Goal: Transaction & Acquisition: Purchase product/service

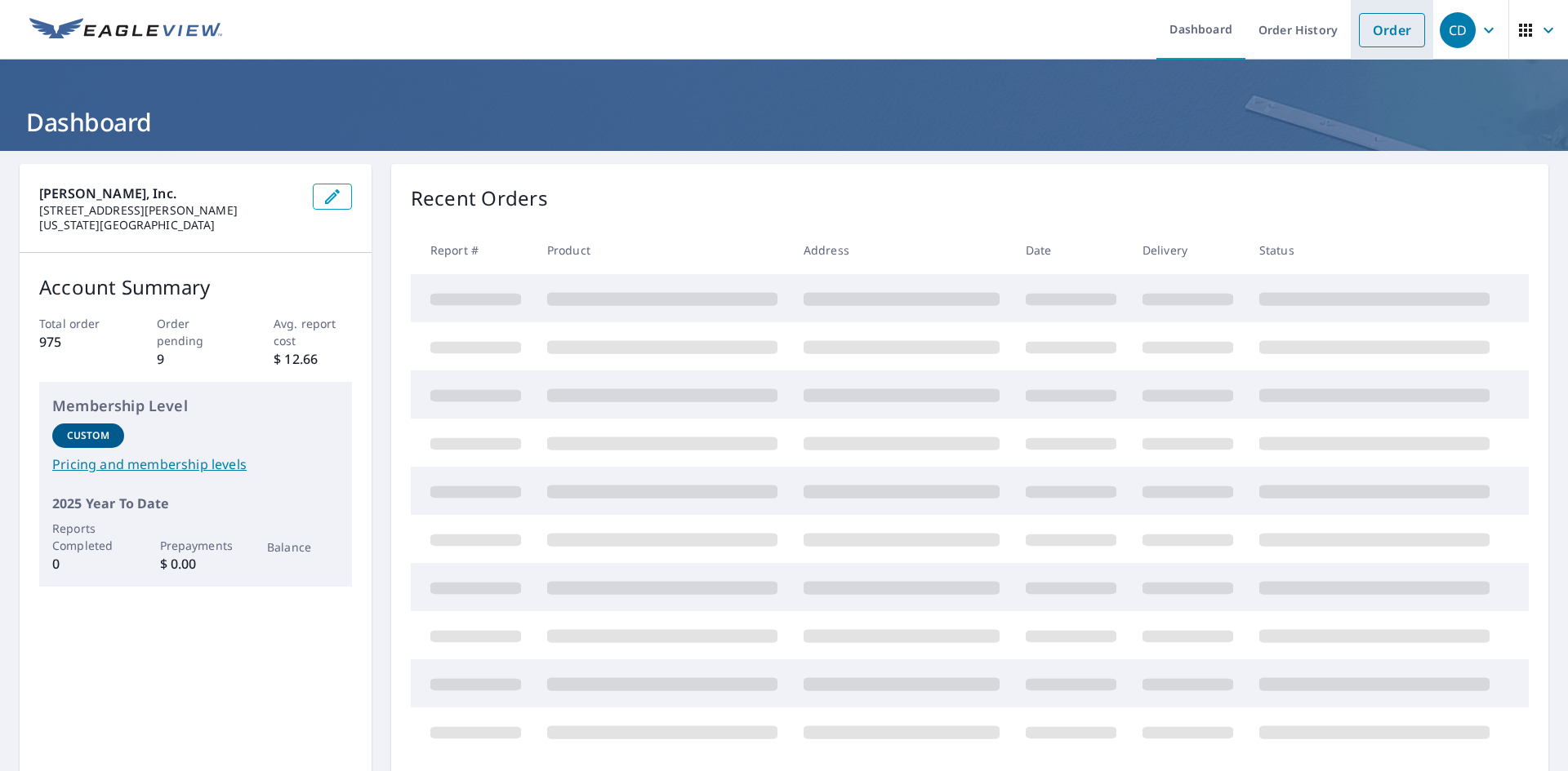
click at [1382, 28] on link "Order" at bounding box center [1392, 30] width 66 height 35
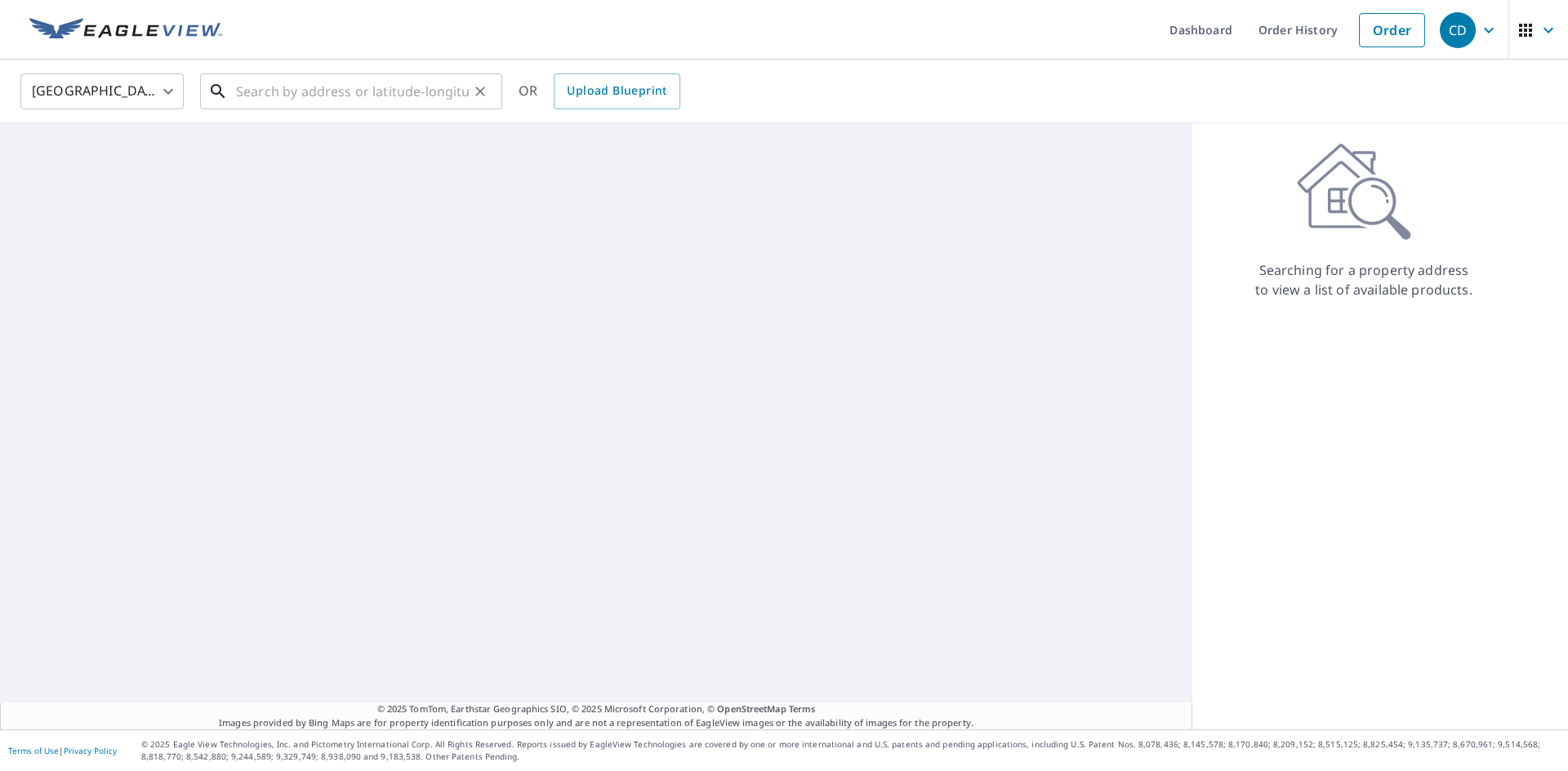
click at [450, 92] on input "text" at bounding box center [352, 91] width 233 height 46
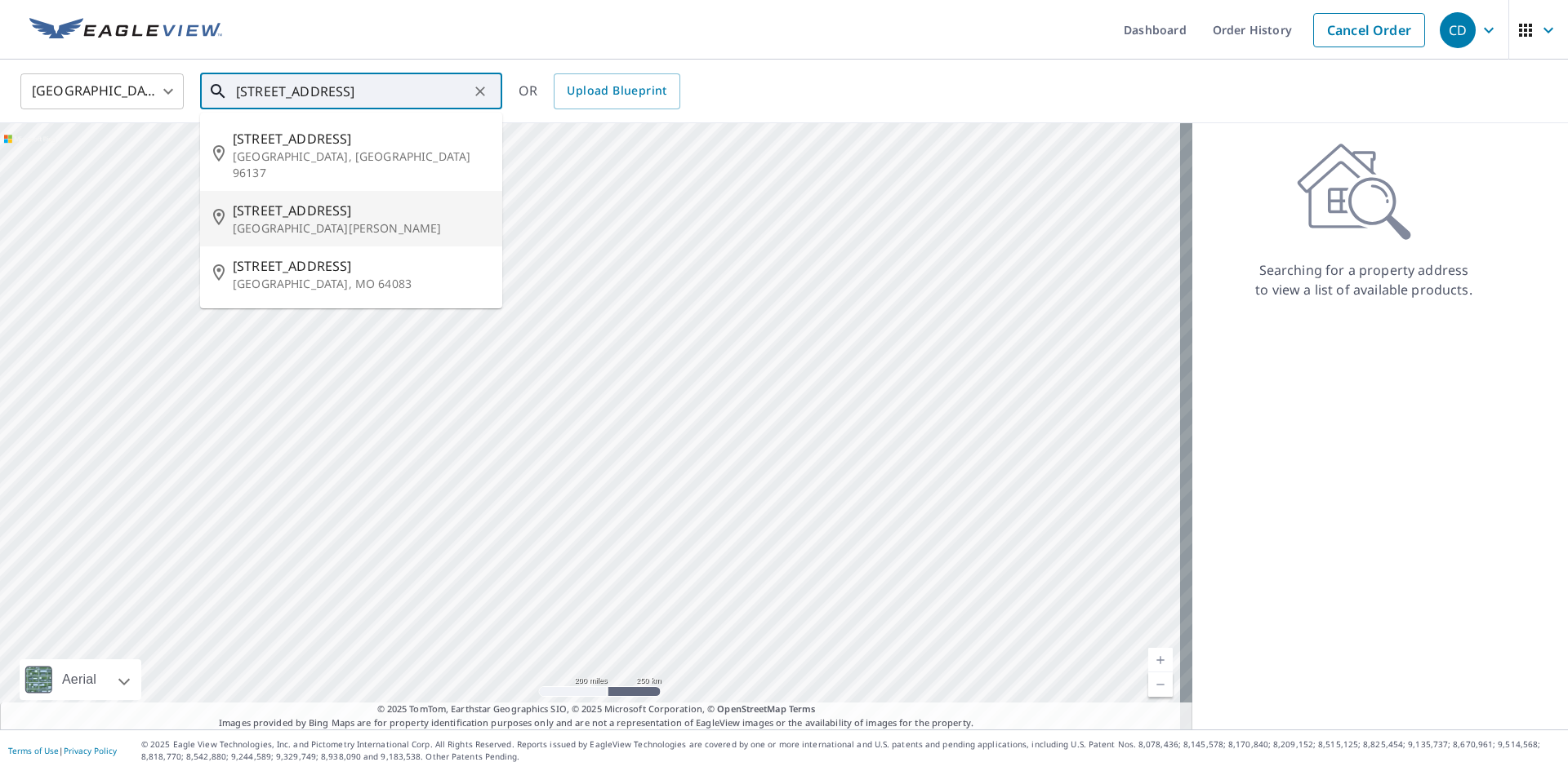
click at [375, 220] on p "[GEOGRAPHIC_DATA][PERSON_NAME]" at bounding box center [361, 228] width 257 height 16
type input "[STREET_ADDRESS][PERSON_NAME]"
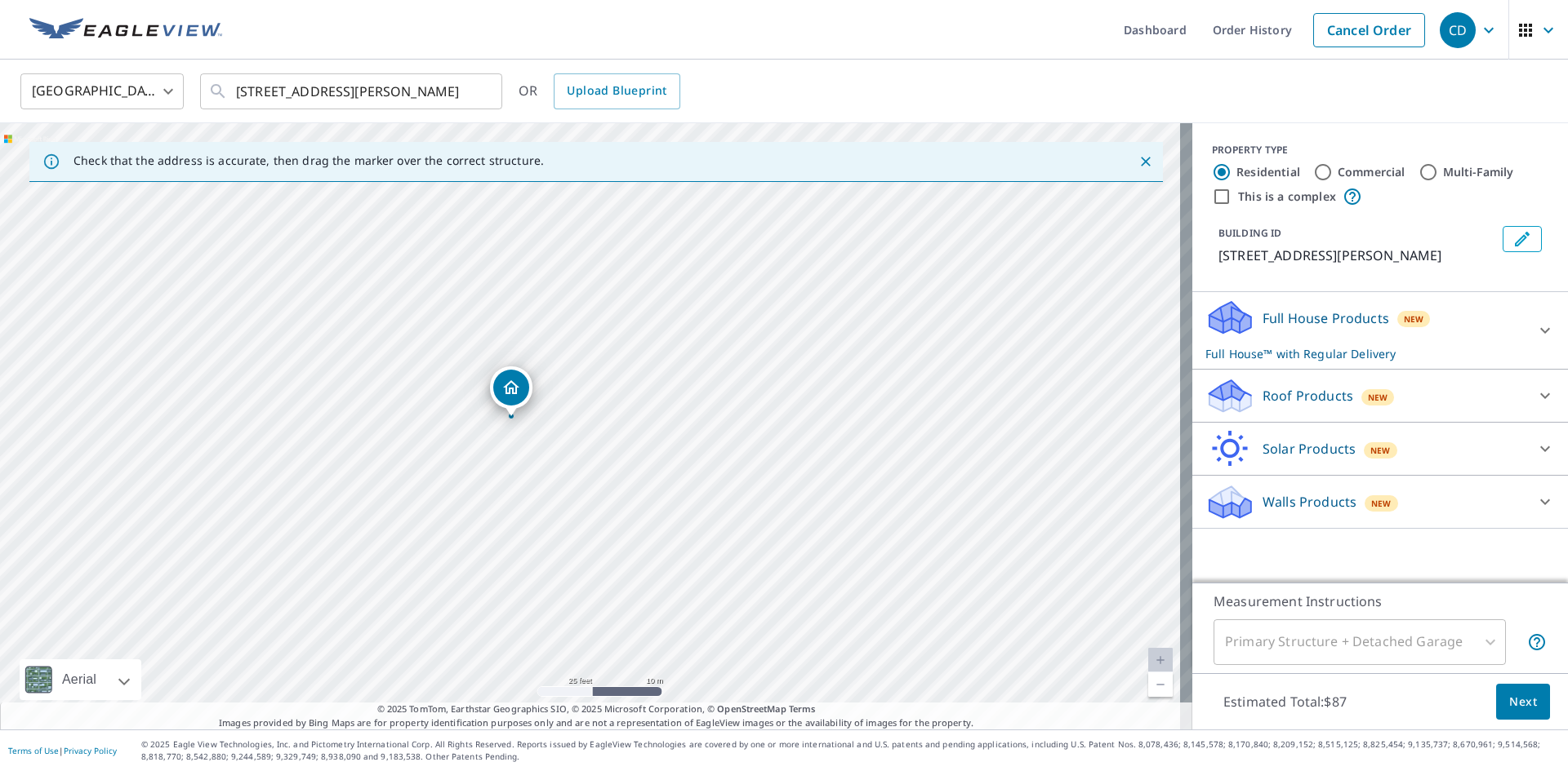
click at [1244, 390] on div "Roof Products New" at bounding box center [1365, 396] width 320 height 38
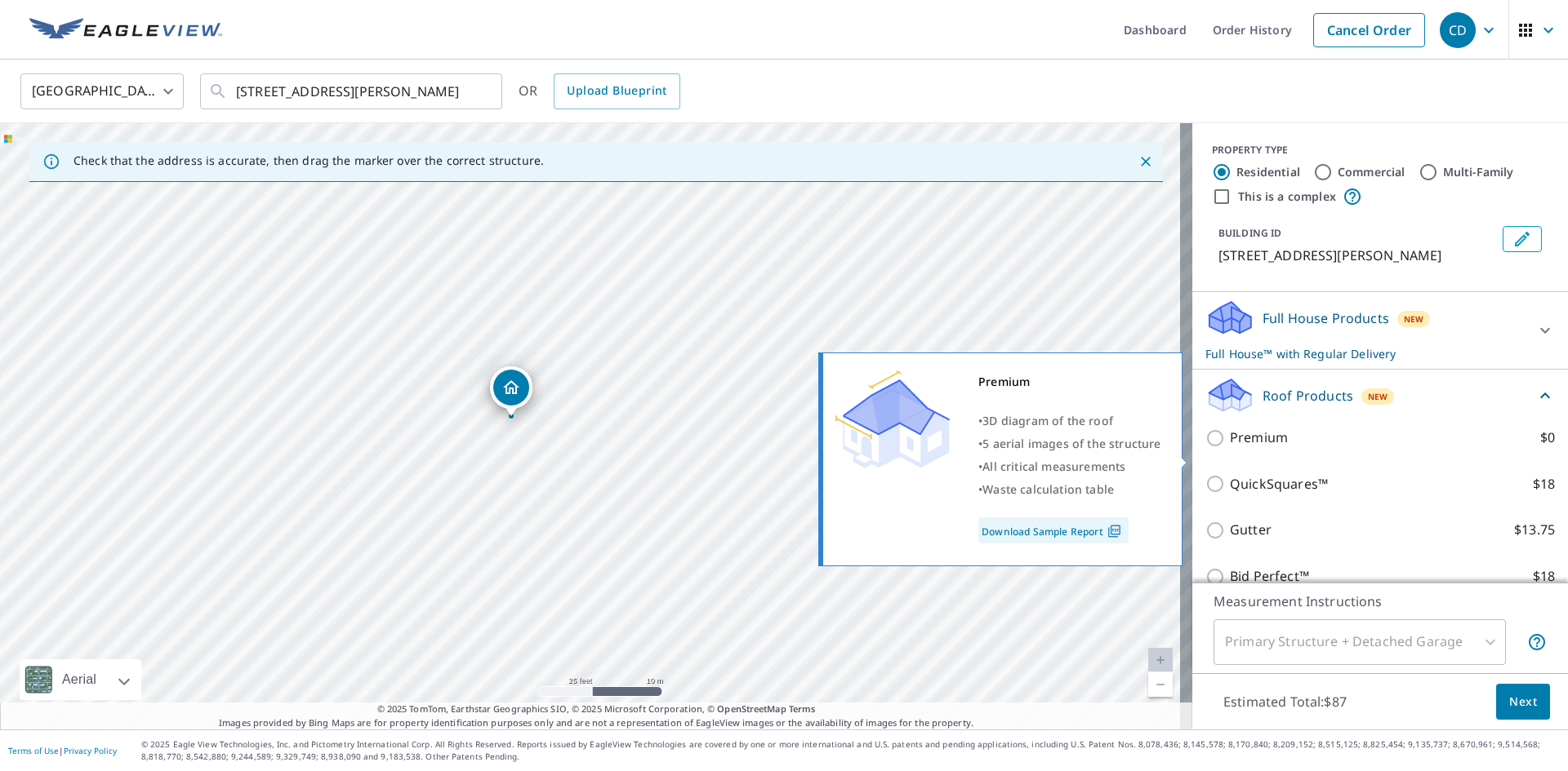
click at [1206, 448] on input "Premium $0" at bounding box center [1218, 438] width 24 height 20
checkbox input "true"
checkbox input "false"
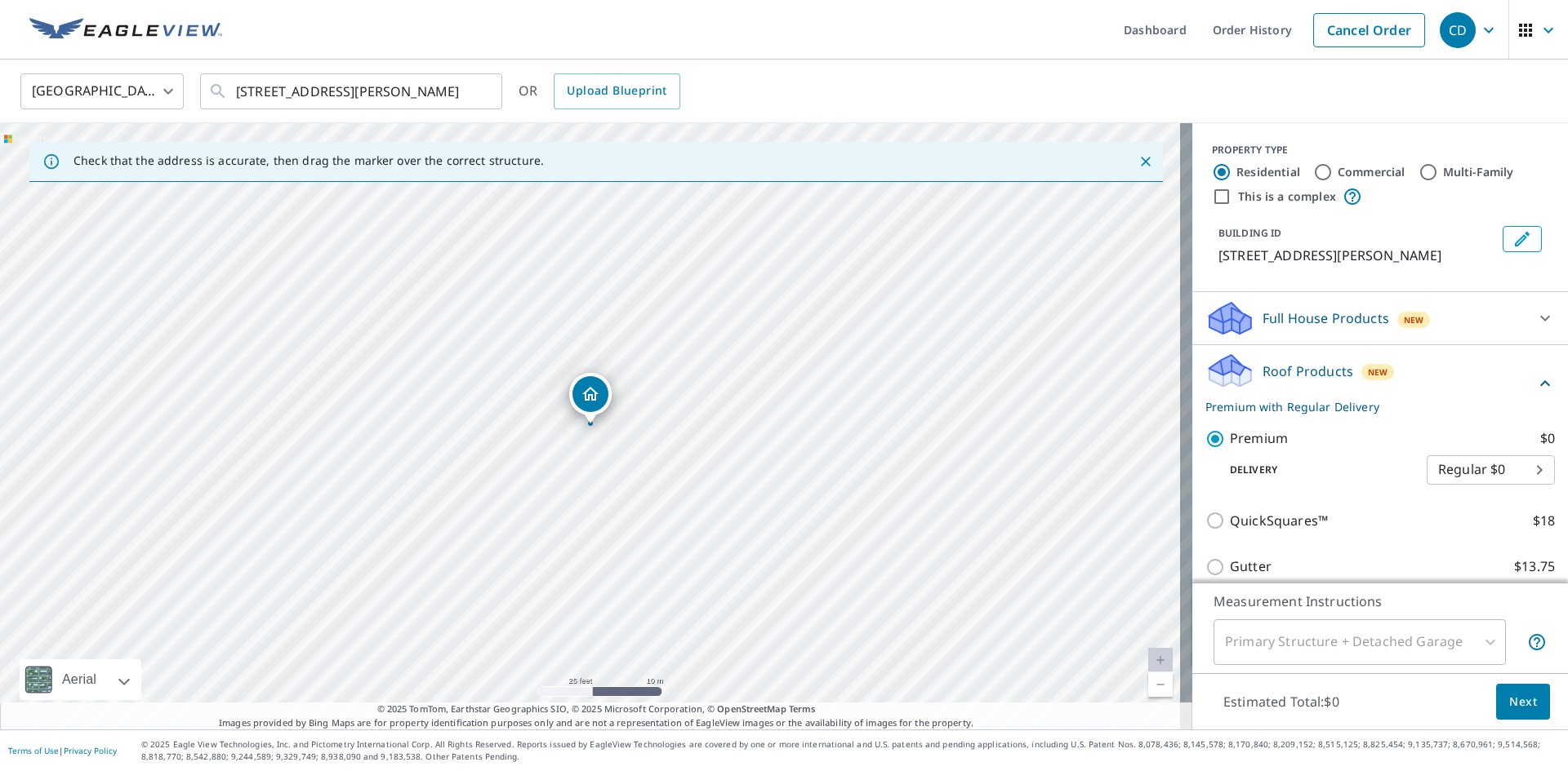
click at [1509, 705] on span "Next" at bounding box center [1523, 703] width 28 height 21
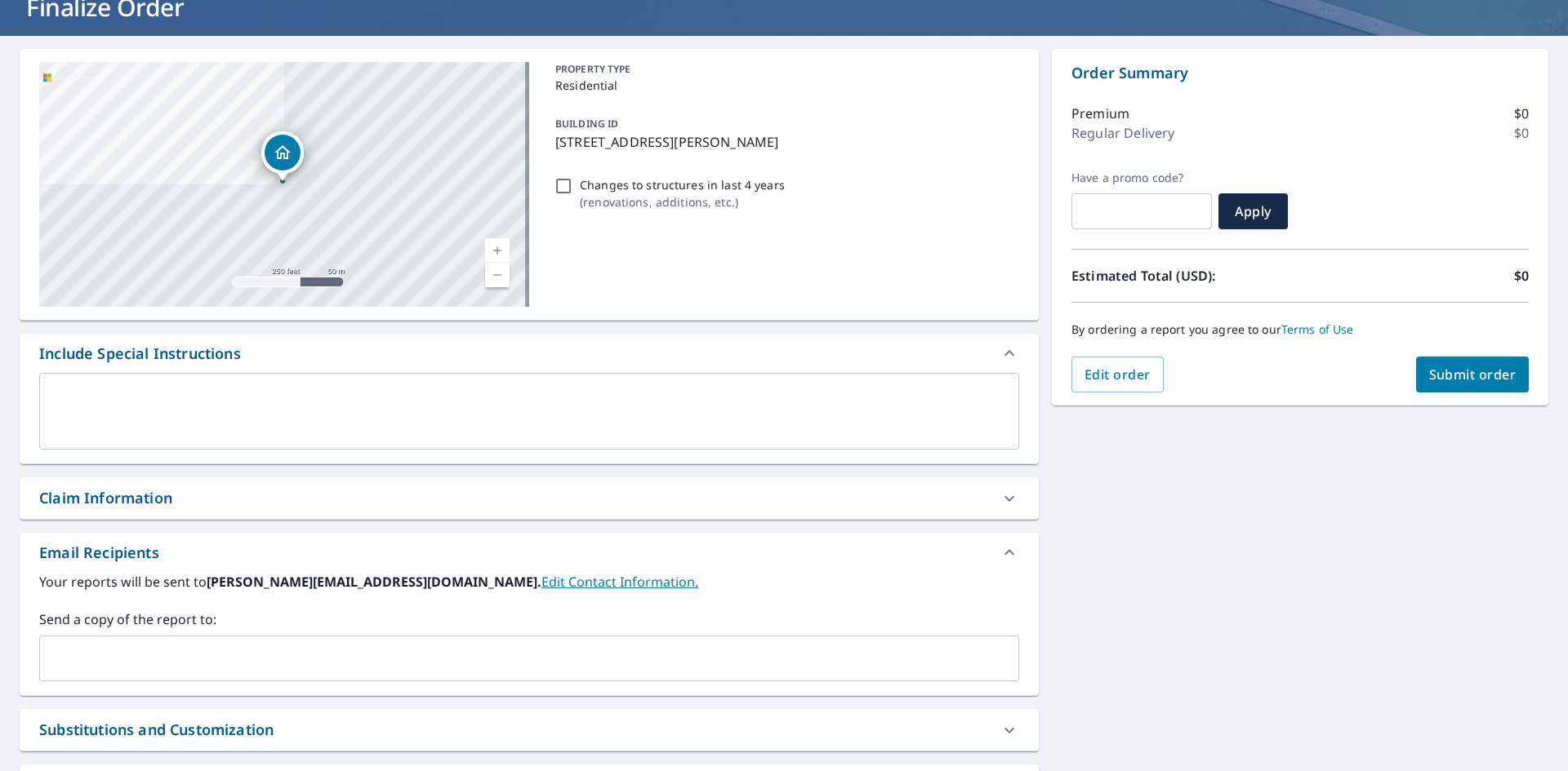
scroll to position [256, 0]
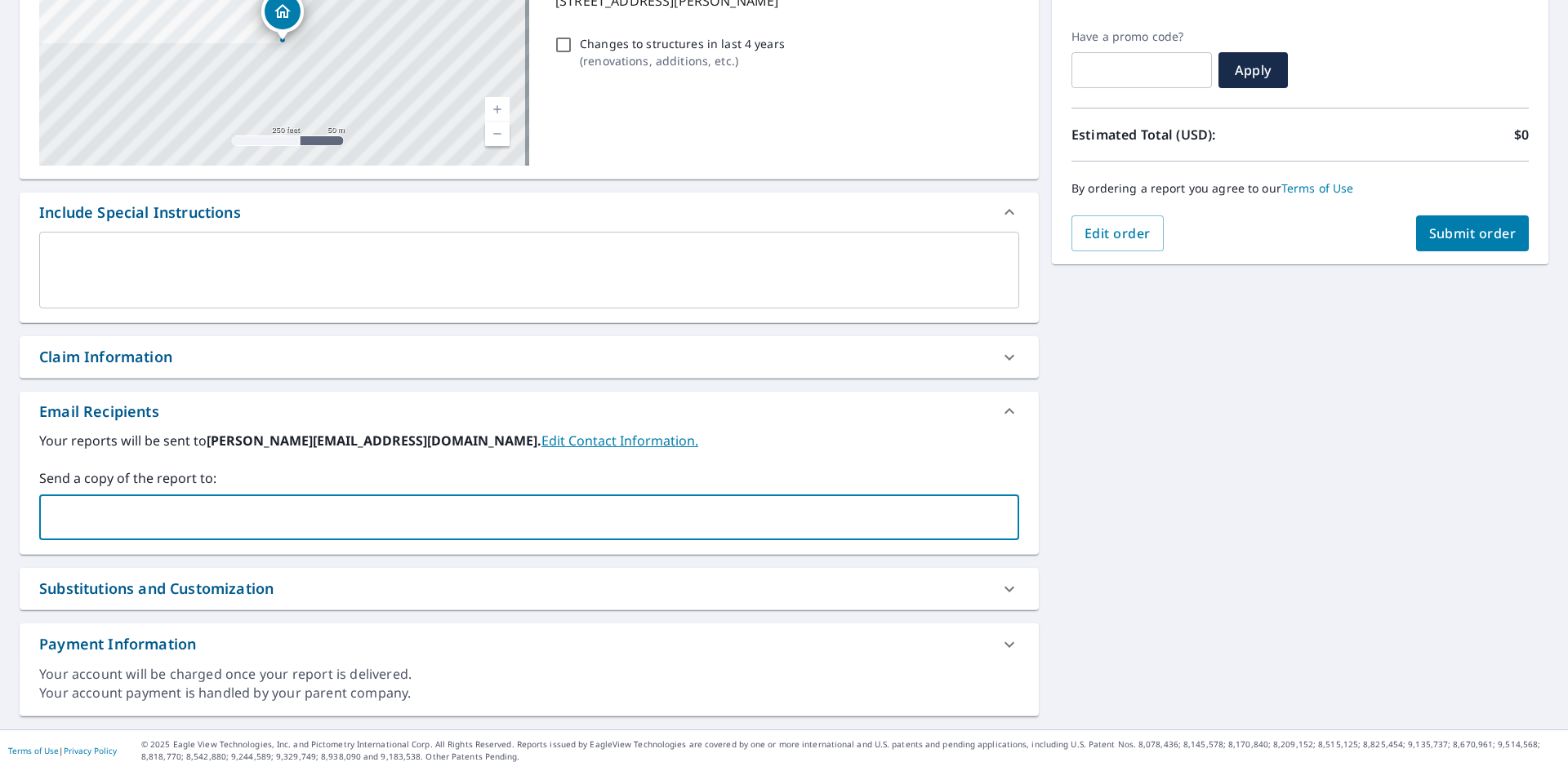
click at [182, 515] on input "text" at bounding box center [517, 517] width 940 height 31
type input "[EMAIL_ADDRESS][DOMAIN_NAME]"
click at [1461, 237] on span "Submit order" at bounding box center [1473, 233] width 88 height 18
checkbox input "true"
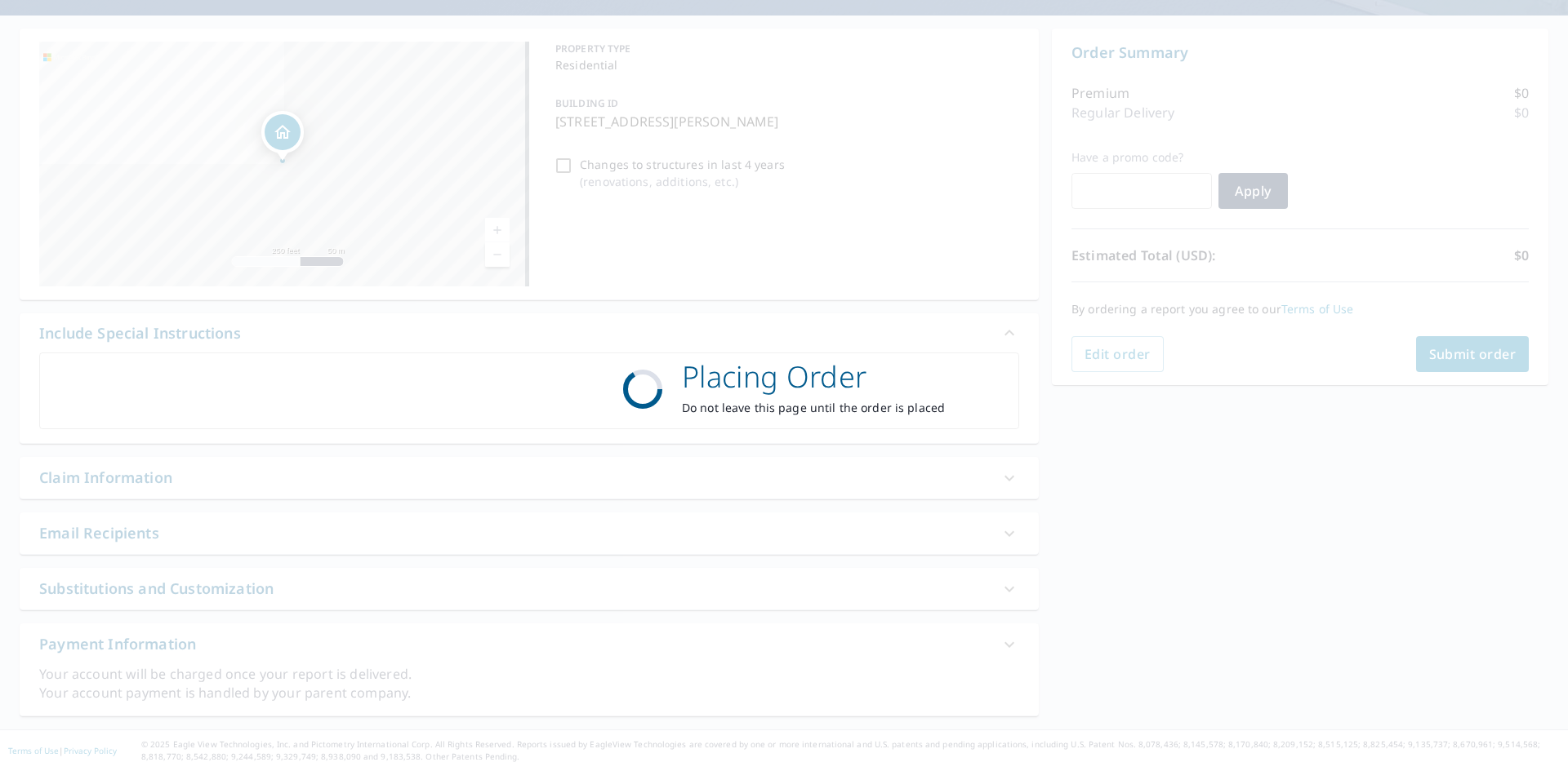
scroll to position [135, 0]
